Goal: Use online tool/utility: Use online tool/utility

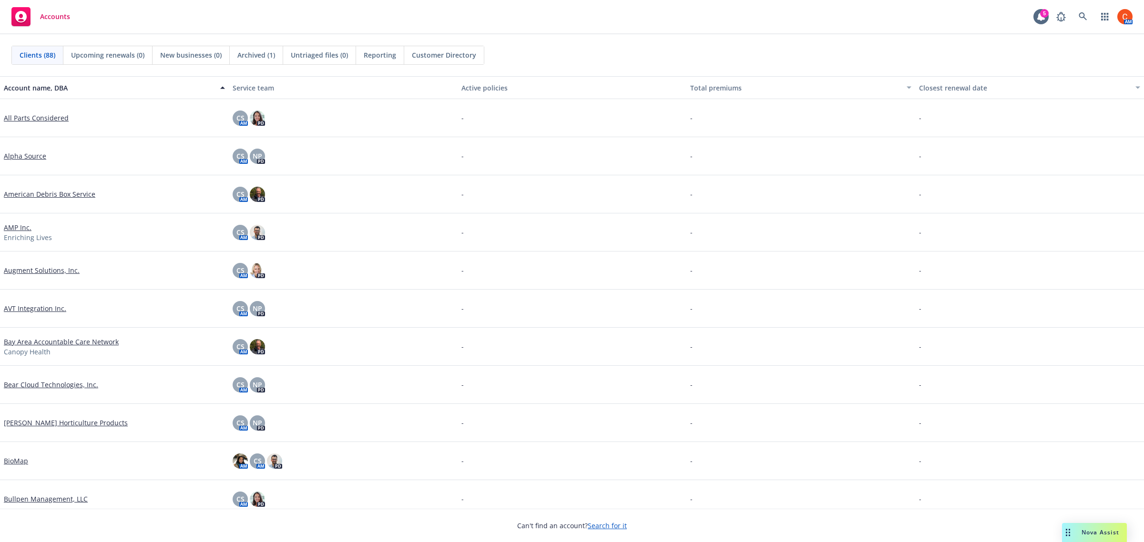
click at [1078, 529] on div "Nova Assist" at bounding box center [1100, 533] width 53 height 8
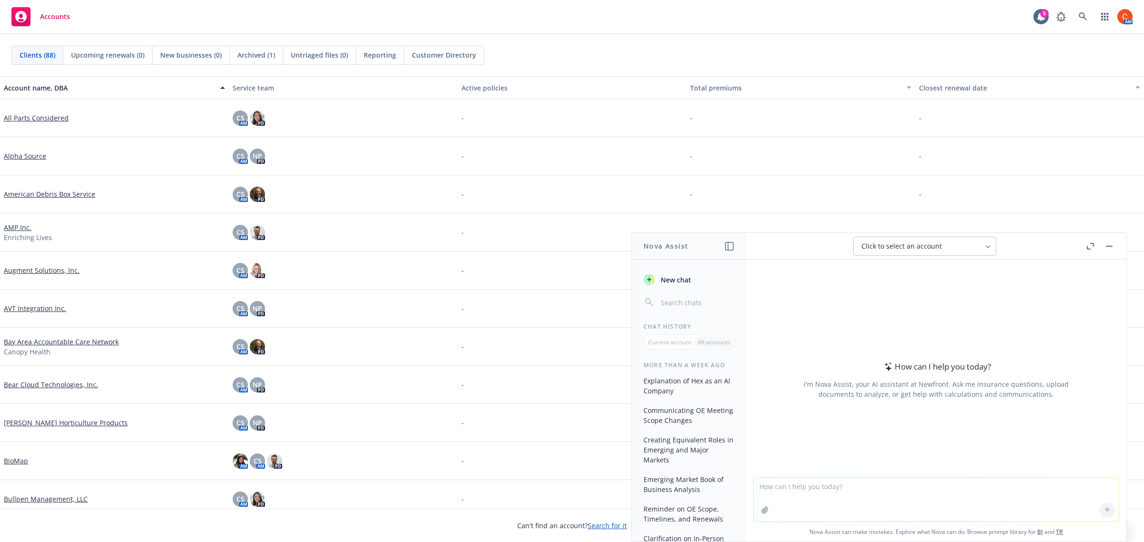
click at [805, 487] on textarea at bounding box center [935, 500] width 365 height 44
click at [819, 487] on textarea "Compare" at bounding box center [935, 499] width 365 height 45
type textarea "Compare these notes:"
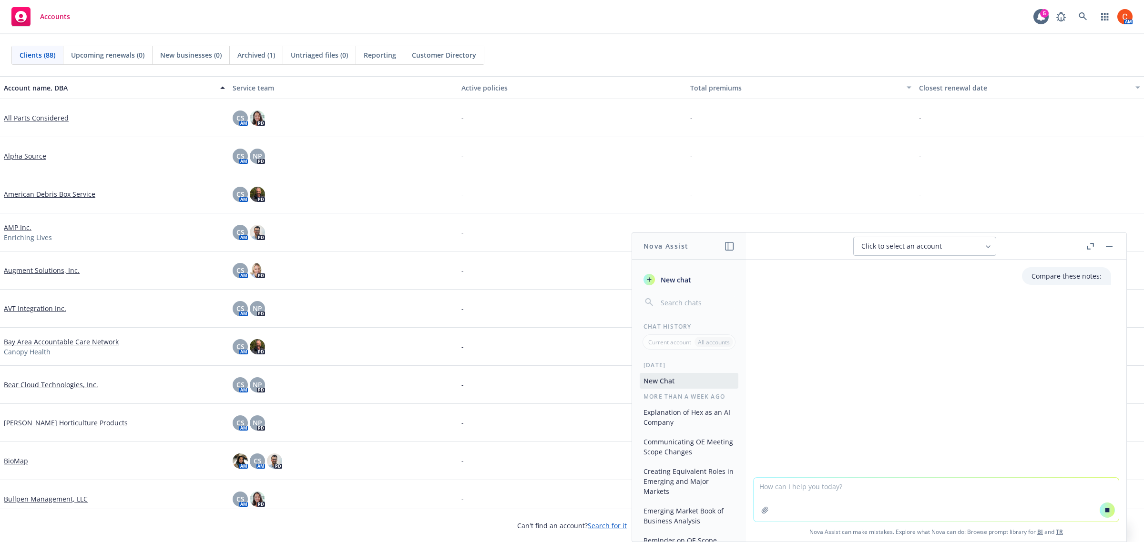
paste textarea "6.13 Strategic Planning Notes * Elegen will have their first global employee * …"
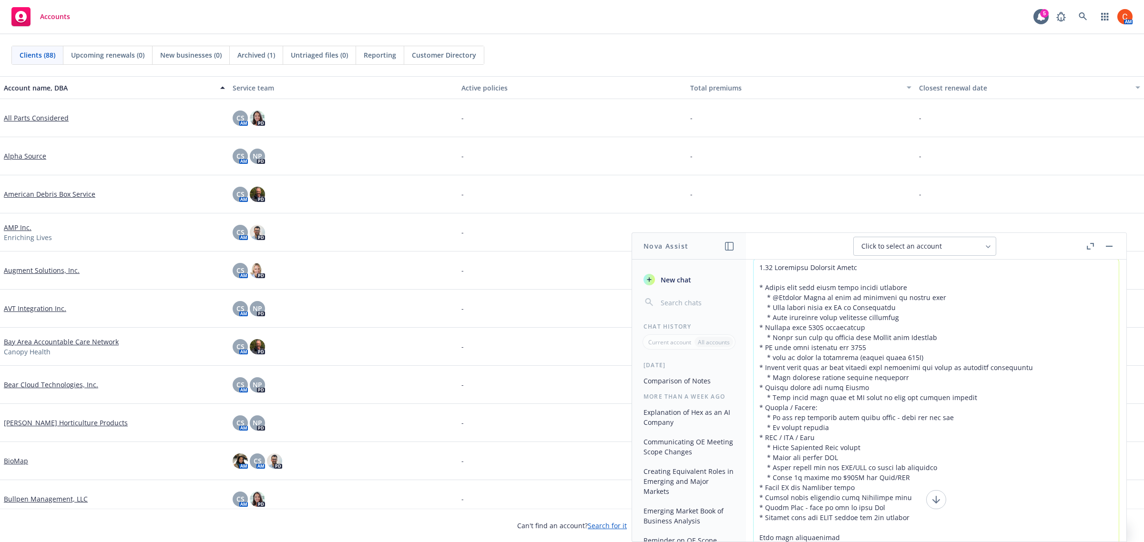
scroll to position [43, 0]
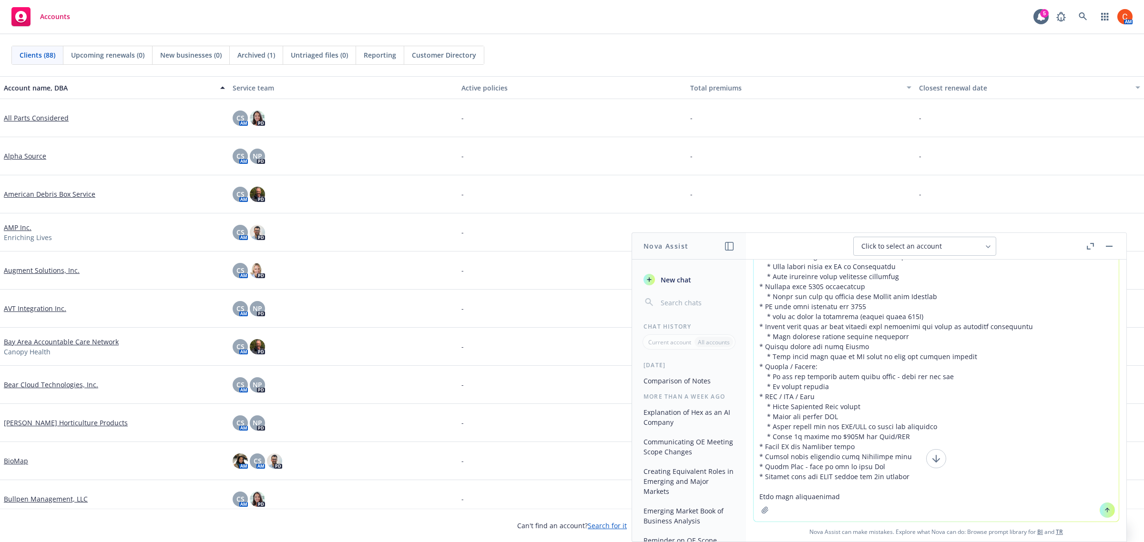
type textarea "6.13 Strategic Planning Notes * Elegen will have their first global employee * …"
click at [762, 509] on icon "button" at bounding box center [765, 510] width 6 height 6
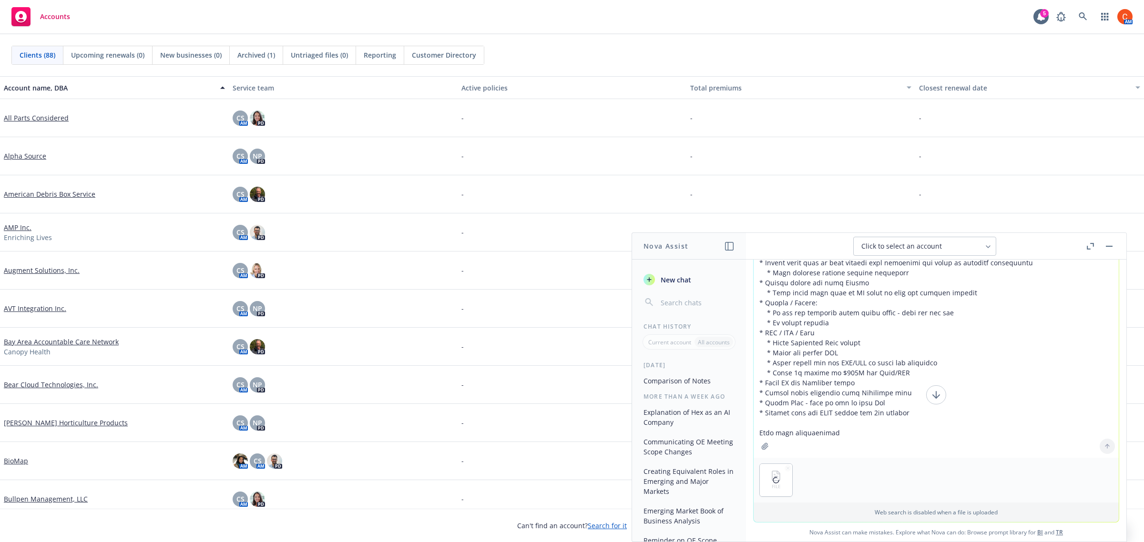
scroll to position [107, 0]
click at [904, 498] on div "FILE" at bounding box center [935, 480] width 365 height 45
click at [789, 513] on p "Web search is disabled when a file is uploaded" at bounding box center [936, 512] width 354 height 8
click at [835, 469] on div "FILE" at bounding box center [935, 480] width 365 height 45
click at [800, 475] on div "FILE" at bounding box center [935, 480] width 365 height 45
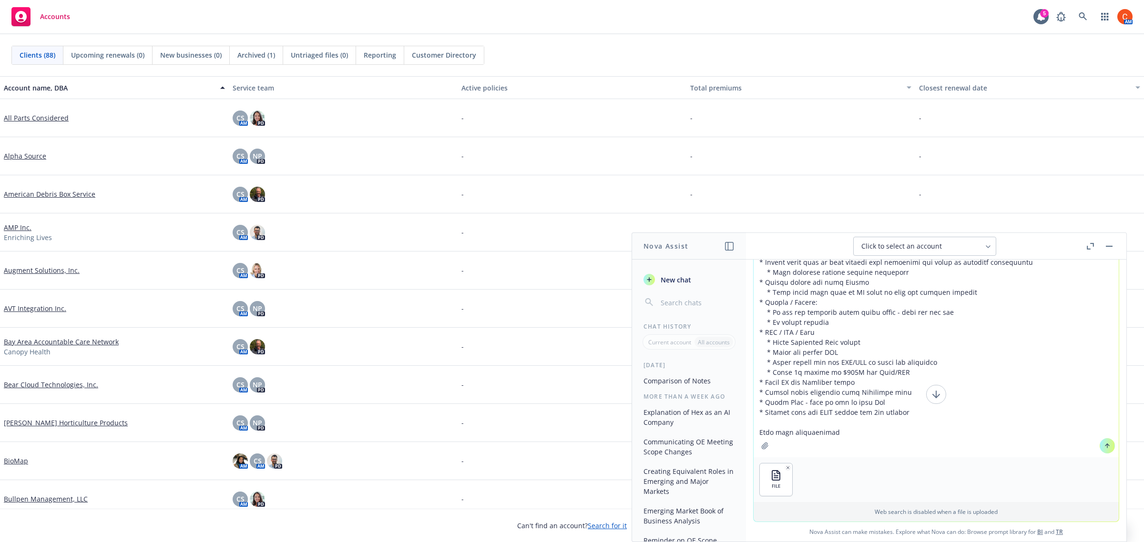
click at [852, 520] on div "Web search is disabled when a file is uploaded" at bounding box center [935, 512] width 365 height 20
click at [875, 513] on p "Web search is disabled when a file is uploaded" at bounding box center [936, 512] width 354 height 8
click at [824, 461] on div "FILE" at bounding box center [935, 480] width 365 height 45
drag, startPoint x: 783, startPoint y: 479, endPoint x: 804, endPoint y: 429, distance: 54.4
click at [804, 429] on div "FILE Web search is disabled when a file is uploaded" at bounding box center [935, 337] width 365 height 368
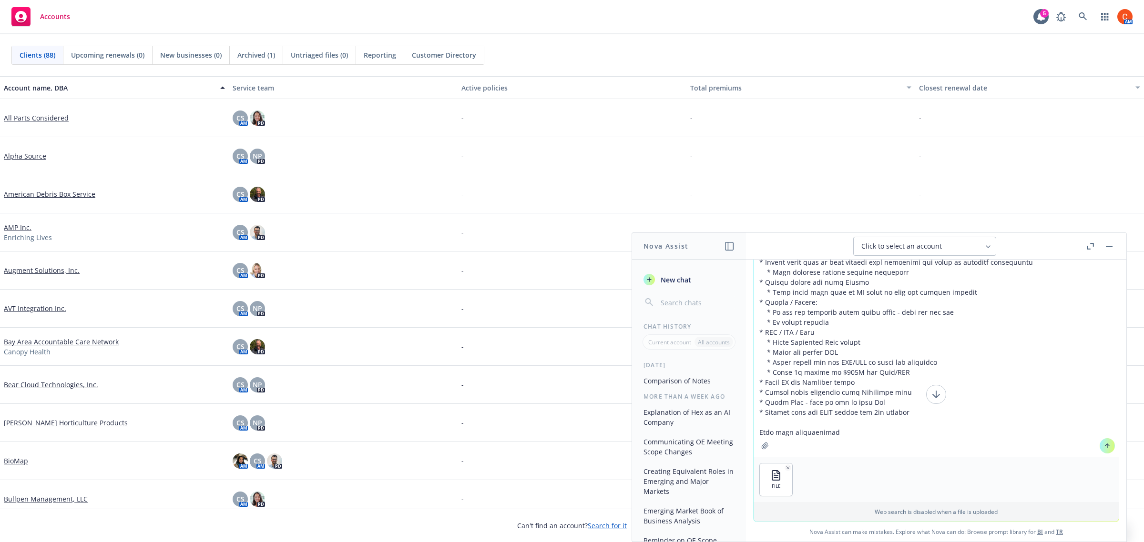
click at [1101, 438] on button at bounding box center [1107, 445] width 15 height 15
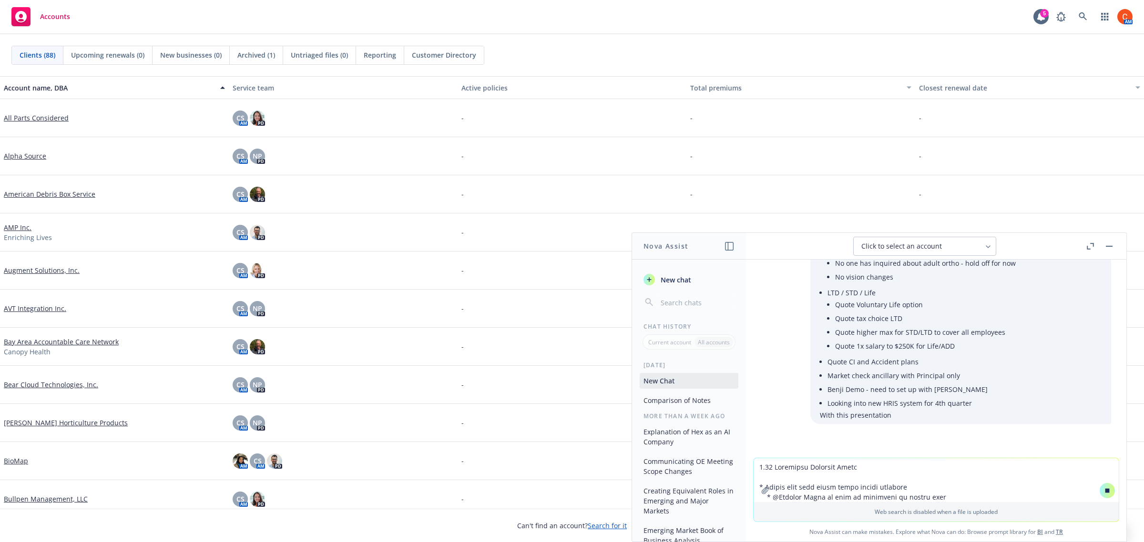
scroll to position [379, 0]
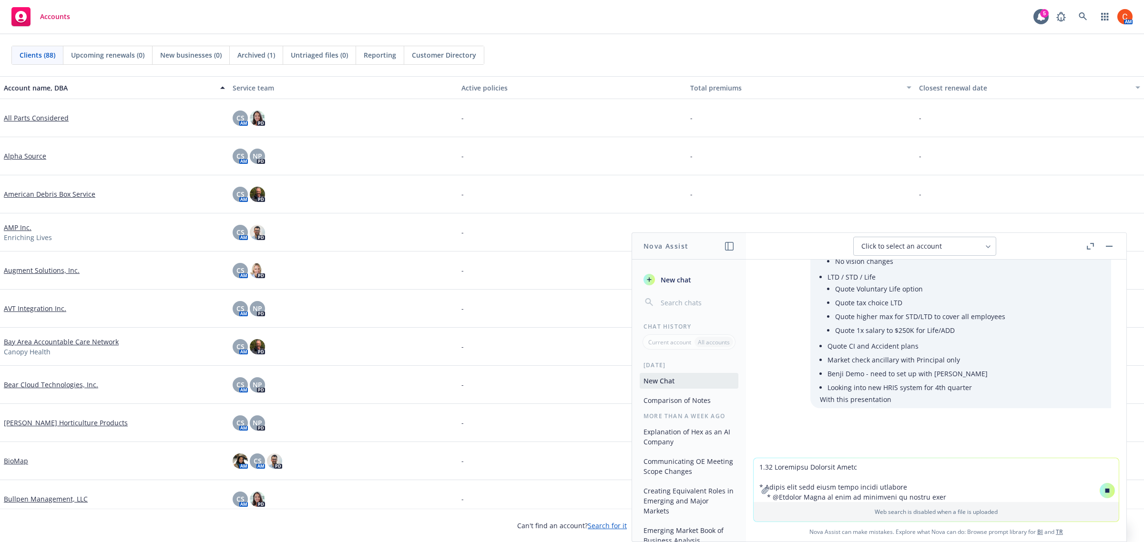
click at [1089, 249] on icon "button" at bounding box center [1088, 247] width 3 height 3
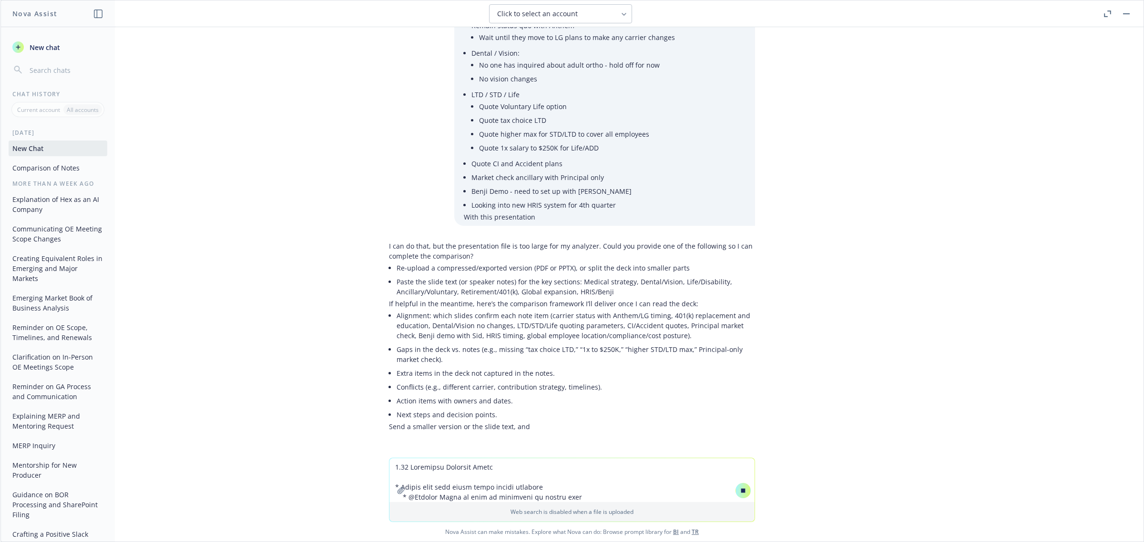
scroll to position [363, 0]
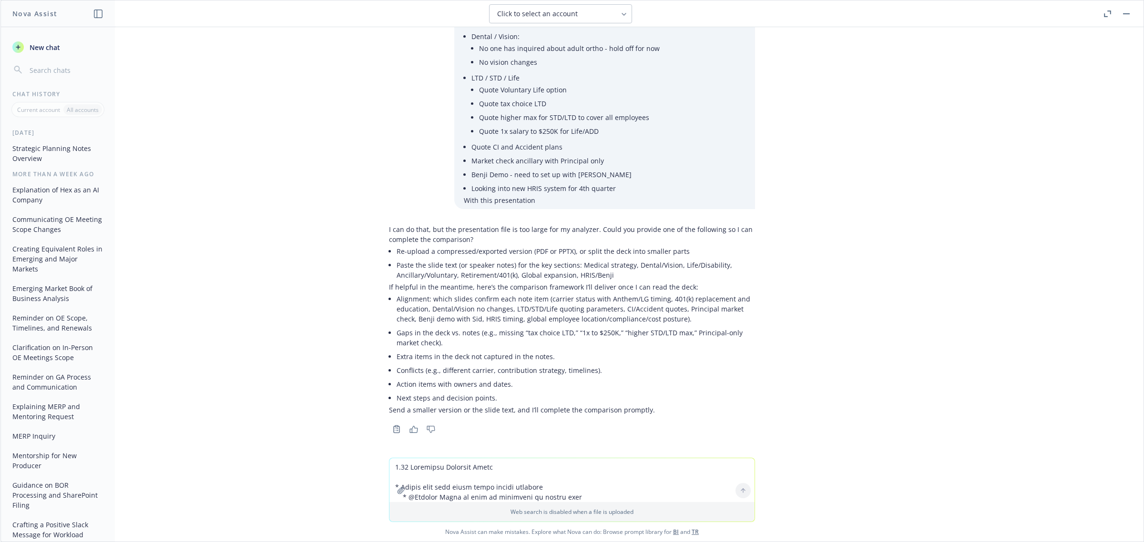
click at [397, 491] on icon "button" at bounding box center [401, 491] width 8 height 8
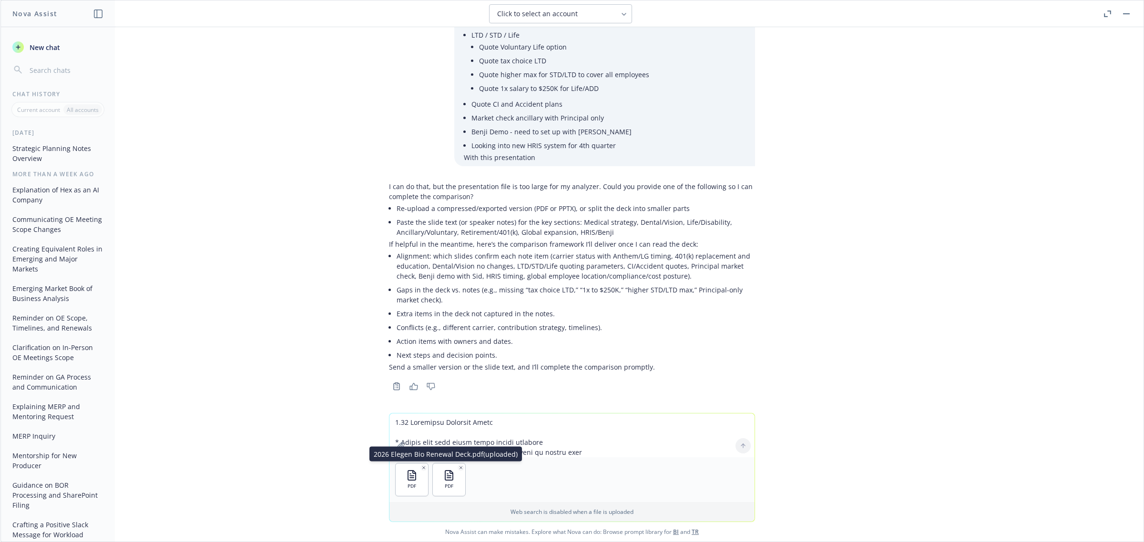
click at [421, 466] on icon "button" at bounding box center [423, 468] width 5 height 5
click at [739, 445] on div at bounding box center [743, 446] width 23 height 23
click at [476, 426] on textarea at bounding box center [571, 436] width 365 height 44
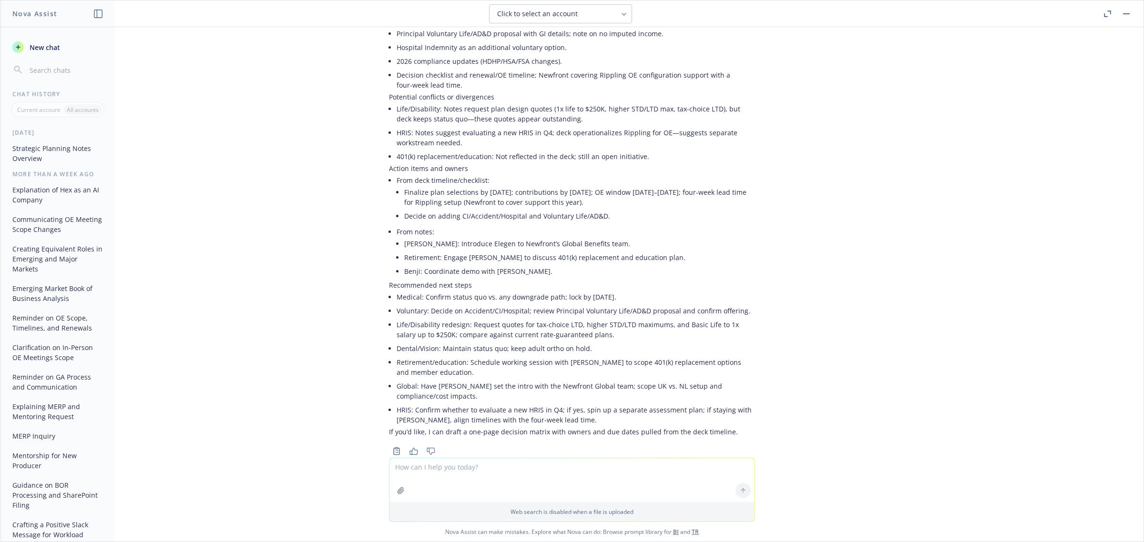
scroll to position [1116, 0]
type textarea "Compare these notes with this pdf:"
drag, startPoint x: 423, startPoint y: 468, endPoint x: 537, endPoint y: 468, distance: 113.4
click at [537, 468] on textarea "Compare these notes with this pdf:" at bounding box center [571, 480] width 365 height 45
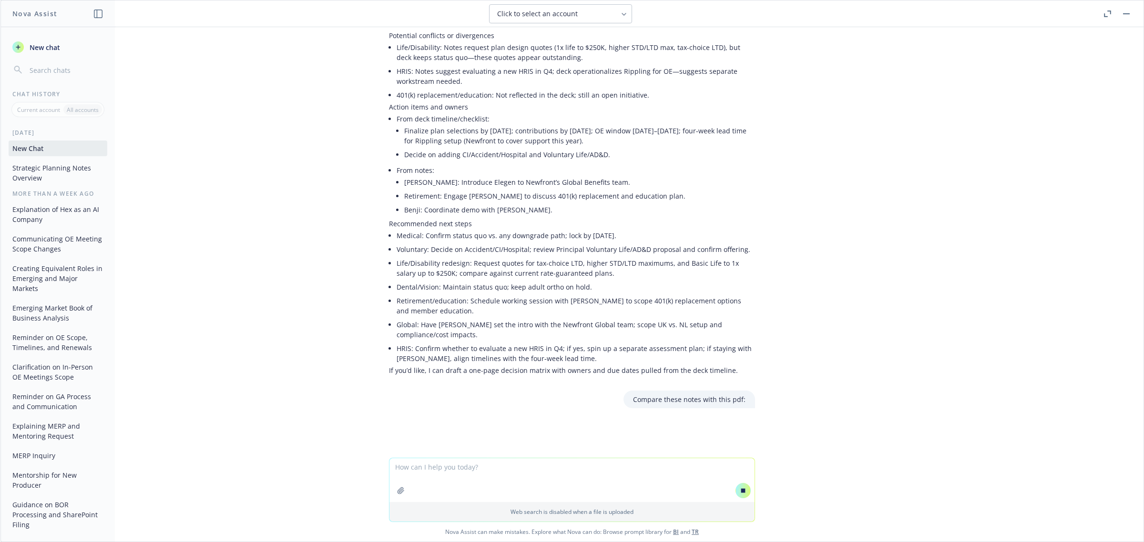
scroll to position [1120, 0]
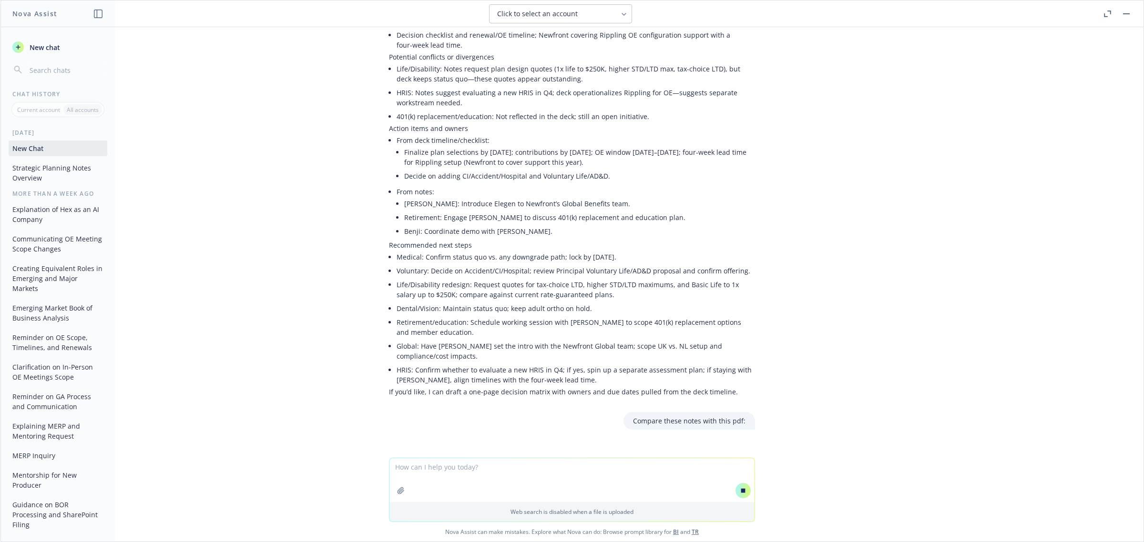
paste textarea "* moving to 1-tier HSA contribution * quote vol life & ad&d, worksite, STD and …"
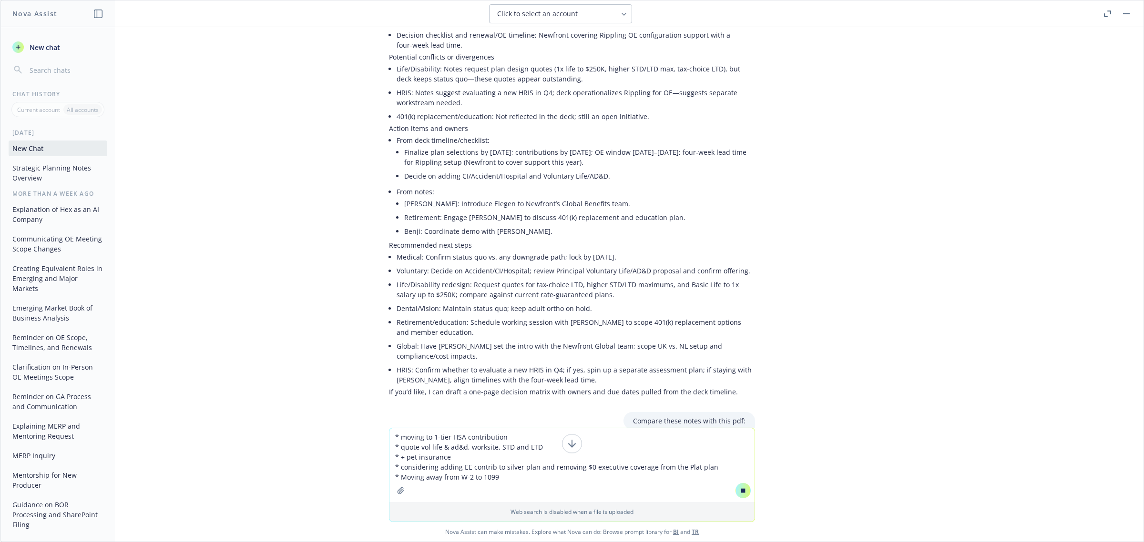
scroll to position [1125, 0]
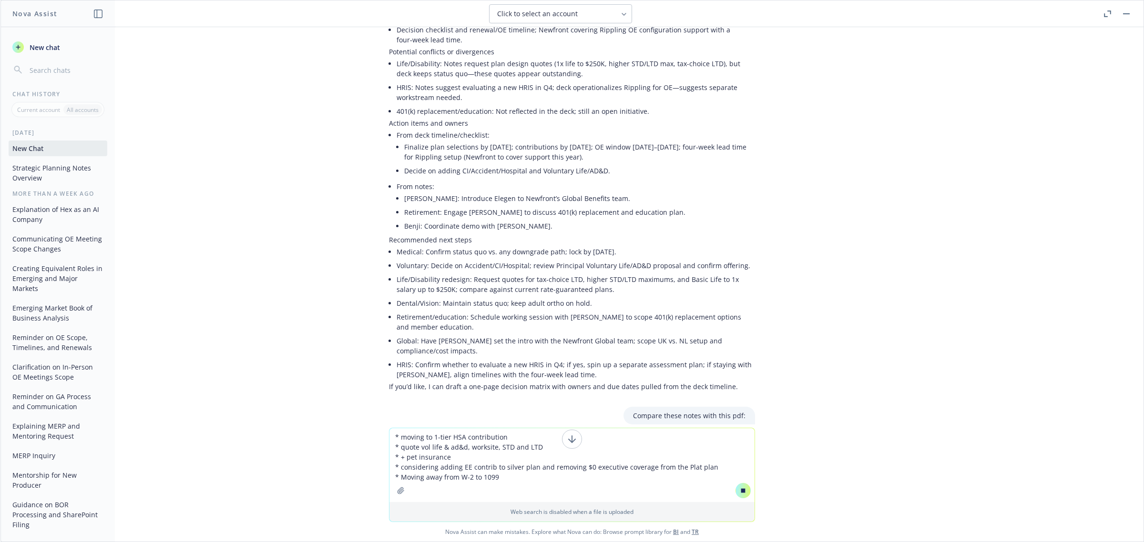
type textarea "* moving to 1-tier HSA contribution * quote vol life & ad&d, worksite, STD and …"
click at [400, 489] on button "button" at bounding box center [400, 490] width 15 height 15
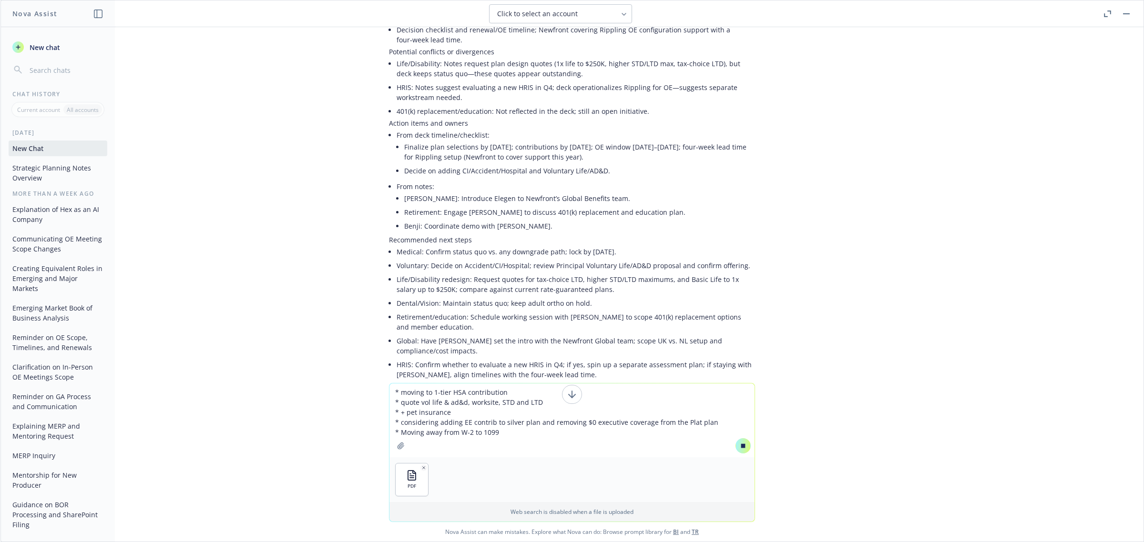
click at [515, 473] on div "PDF" at bounding box center [571, 480] width 365 height 45
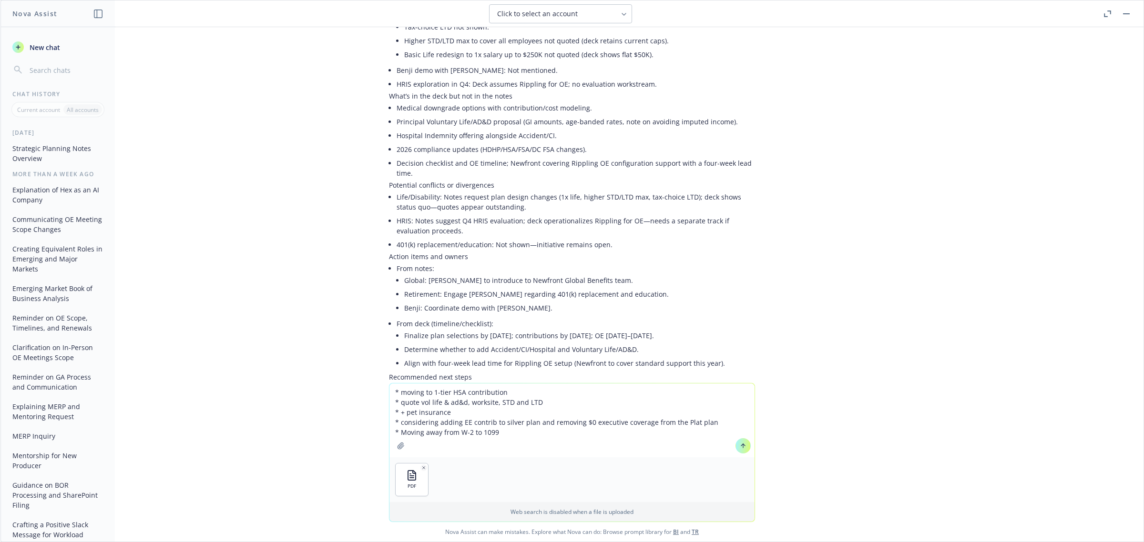
scroll to position [1919, 0]
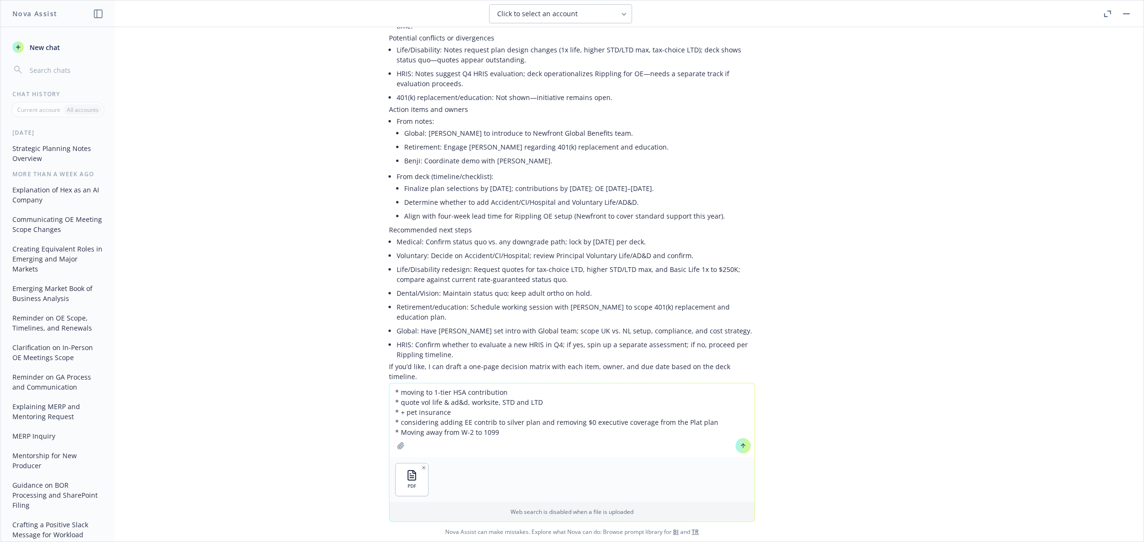
click at [743, 442] on button at bounding box center [742, 445] width 15 height 15
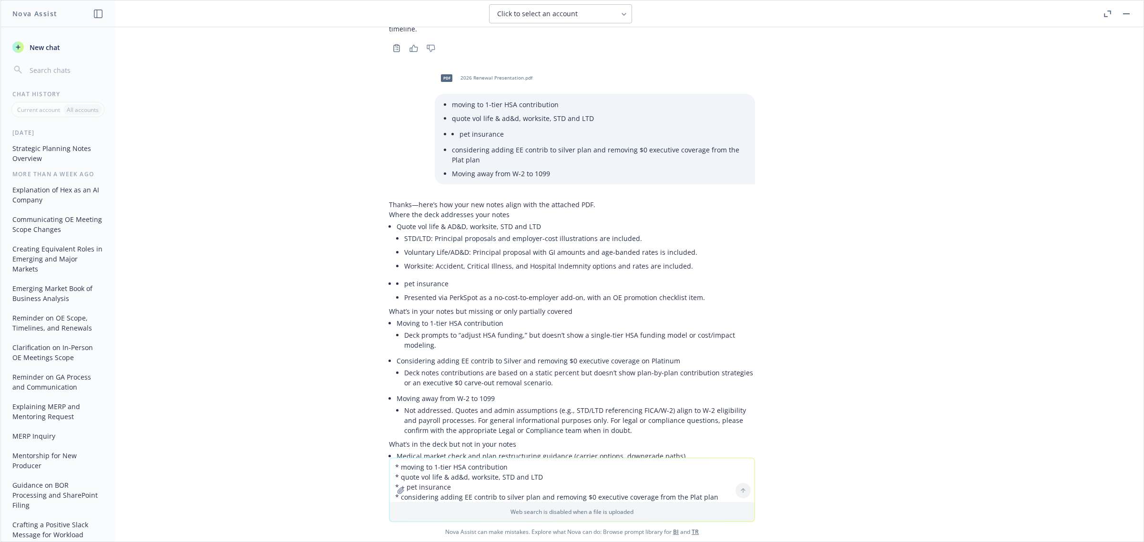
scroll to position [2247, 0]
